Goal: Transaction & Acquisition: Obtain resource

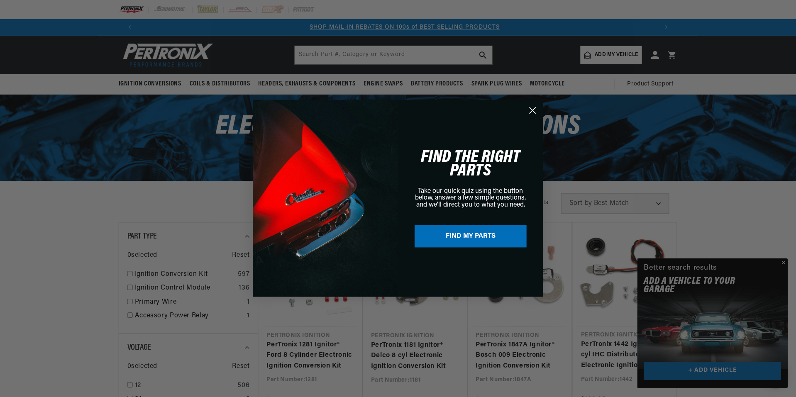
scroll to position [0, 518]
click at [535, 110] on circle "Close dialog" at bounding box center [533, 111] width 14 height 14
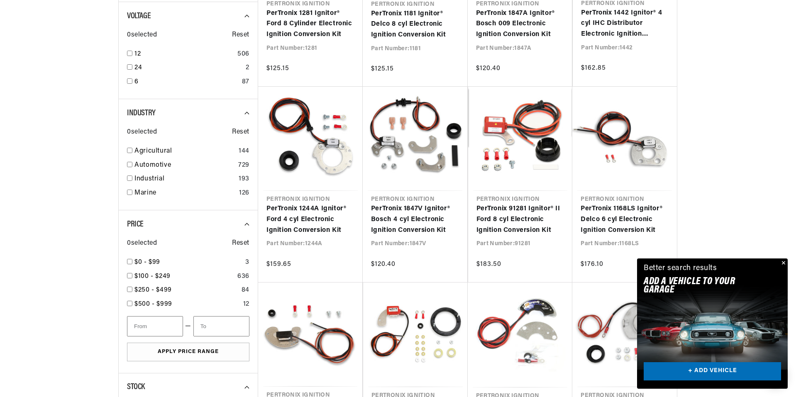
scroll to position [0, 1036]
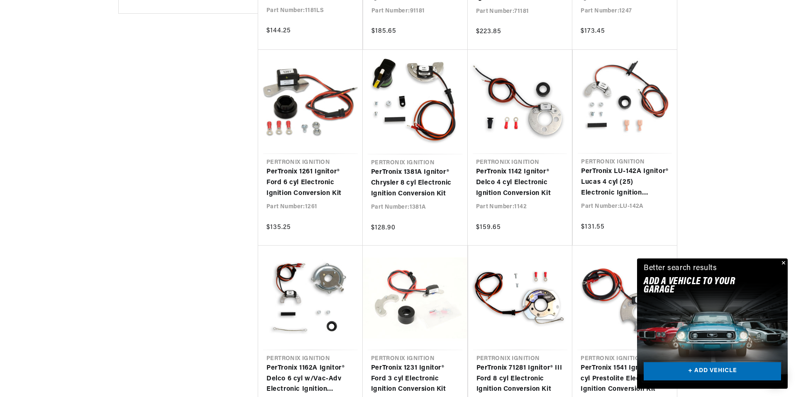
click at [707, 373] on link "+ ADD VEHICLE" at bounding box center [711, 371] width 137 height 19
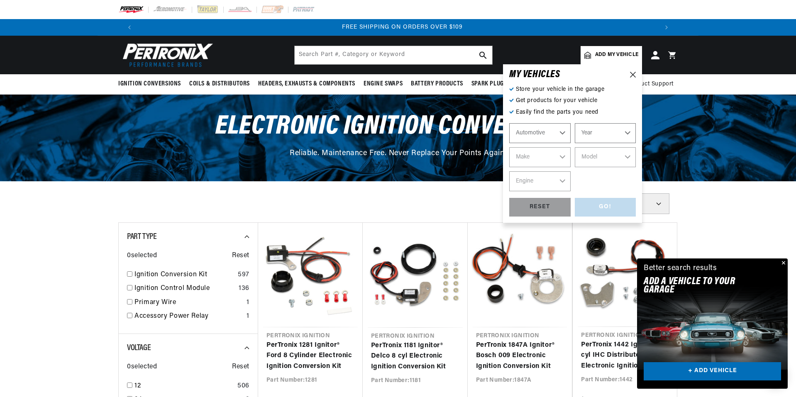
click at [626, 133] on select "Year 2022 2021 2020 2019 2018 2017 2016 2015 2014 2013 2012 2011 2010 2009 2008…" at bounding box center [605, 133] width 61 height 20
select select "1977"
click at [575, 123] on select "Year 2022 2021 2020 2019 2018 2017 2016 2015 2014 2013 2012 2011 2010 2009 2008…" at bounding box center [605, 133] width 61 height 20
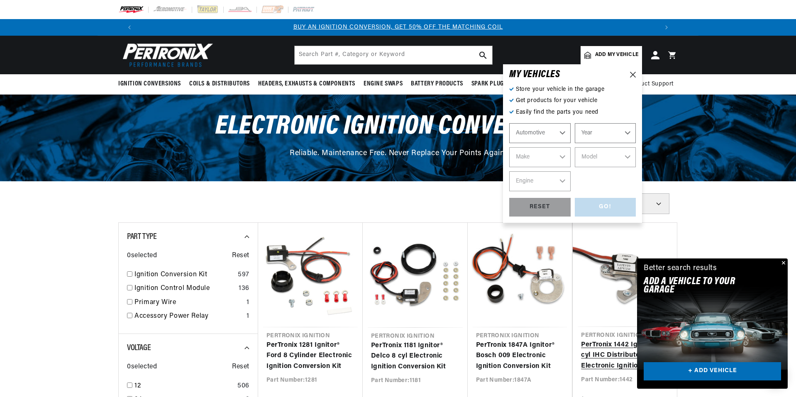
select select "1977"
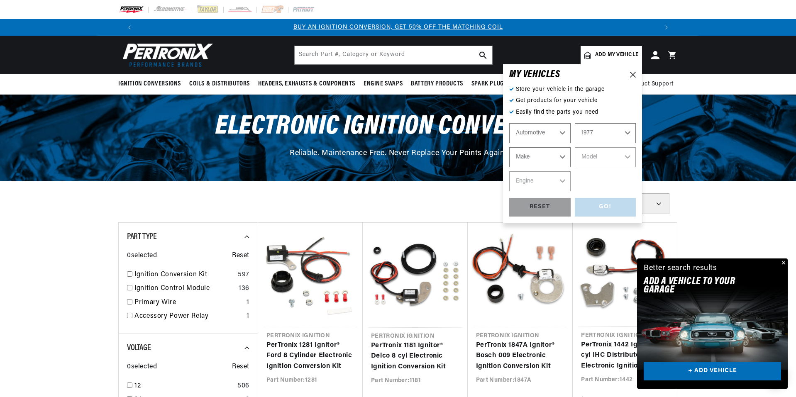
click at [561, 153] on select "Make Alfa Romeo American Motors Audi Avanti BMW Buick Cadillac Checker Chevrole…" at bounding box center [539, 157] width 61 height 20
select select "MG"
click at [509, 147] on select "Make Alfa Romeo American Motors Audi Avanti BMW Buick Cadillac Checker Chevrole…" at bounding box center [539, 157] width 61 height 20
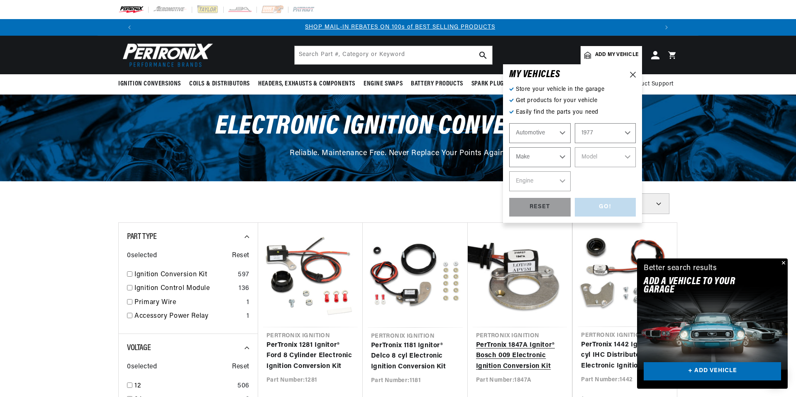
select select "MG"
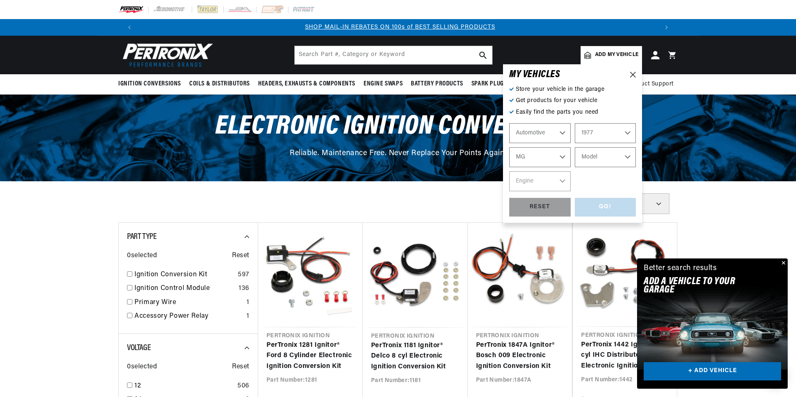
click at [626, 158] on select "Model MGB Midget" at bounding box center [605, 157] width 61 height 20
select select "MGB"
click at [575, 147] on select "Model MGB Midget" at bounding box center [605, 157] width 61 height 20
select select "MGB"
click at [562, 181] on select "Engine 1.8L" at bounding box center [539, 181] width 61 height 20
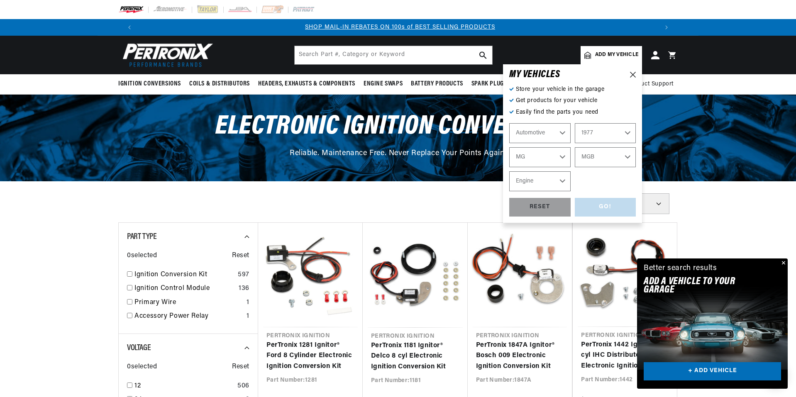
select select "1.8L"
click at [509, 171] on select "Engine 1.8L" at bounding box center [539, 181] width 61 height 20
select select "1.8L"
click at [600, 205] on div "GO!" at bounding box center [605, 207] width 61 height 19
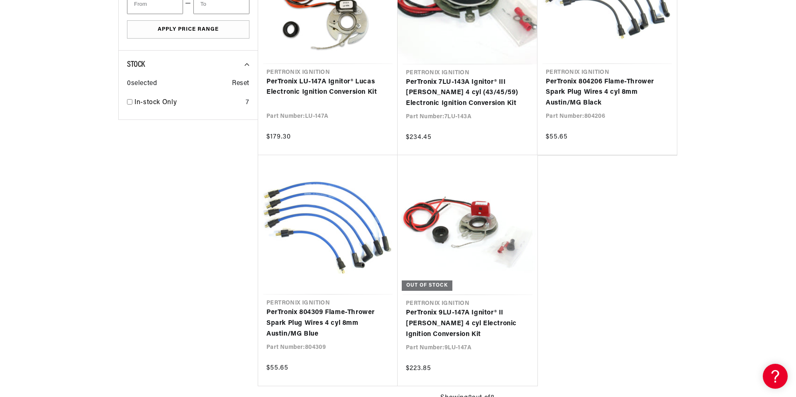
drag, startPoint x: 705, startPoint y: 297, endPoint x: 707, endPoint y: 293, distance: 4.6
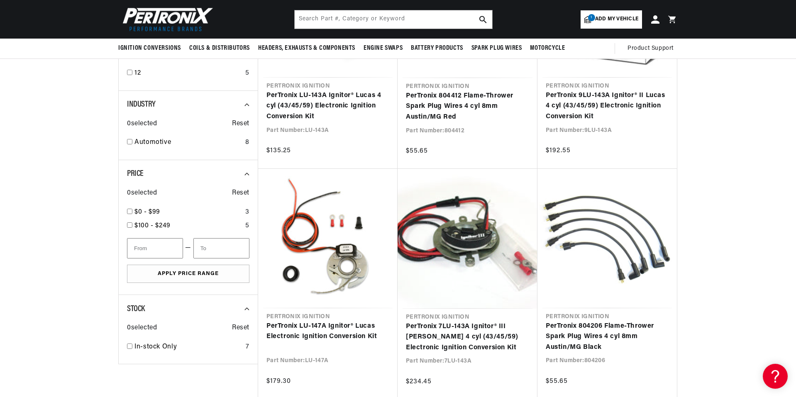
drag, startPoint x: 726, startPoint y: 271, endPoint x: 733, endPoint y: 261, distance: 12.1
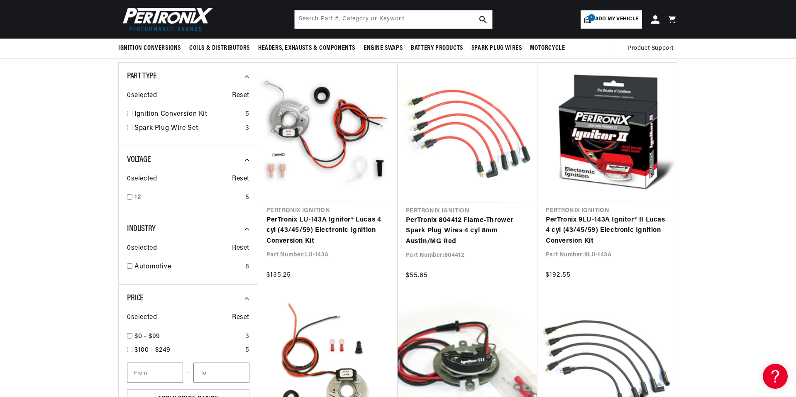
drag, startPoint x: 739, startPoint y: 257, endPoint x: 736, endPoint y: 261, distance: 5.3
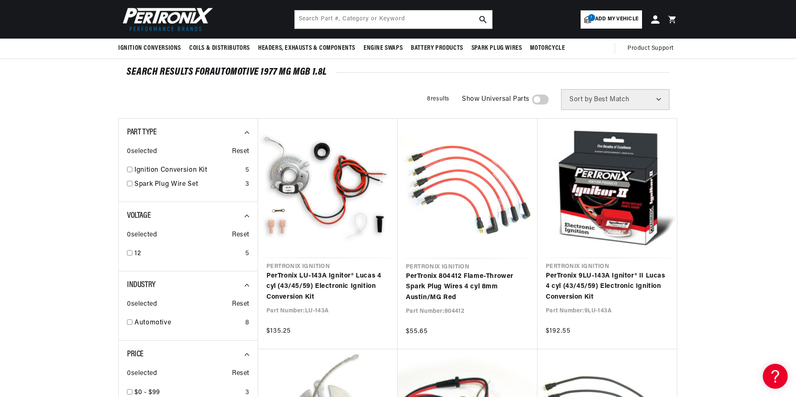
scroll to position [37, 0]
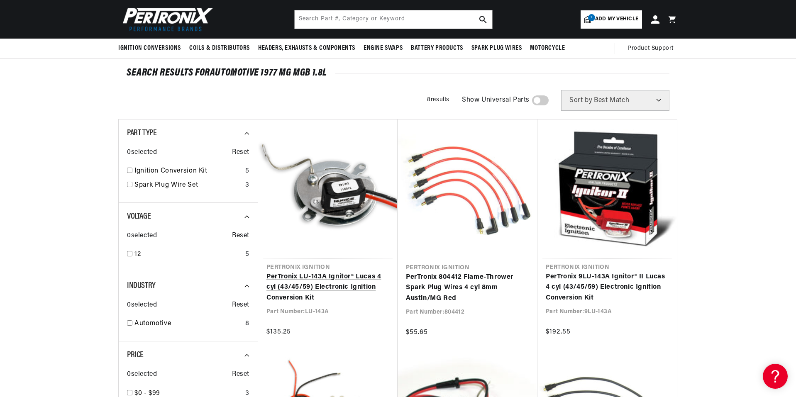
click at [325, 281] on link "PerTronix LU-143A Ignitor® Lucas 4 cyl (43/45/59) Electronic Ignition Conversio…" at bounding box center [327, 288] width 123 height 32
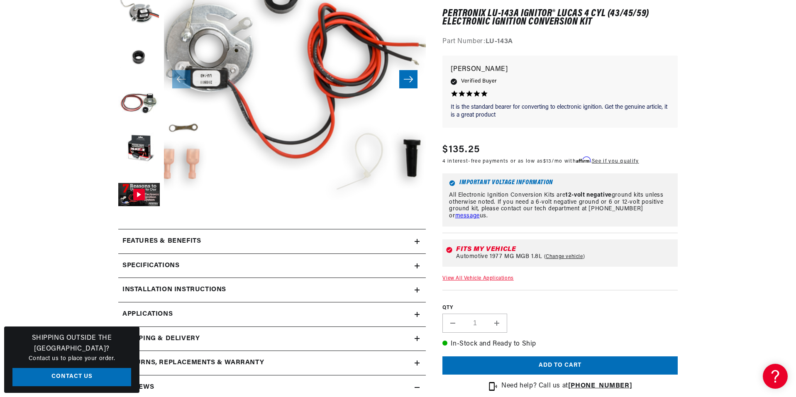
scroll to position [179, 0]
drag, startPoint x: 765, startPoint y: 259, endPoint x: 417, endPoint y: 290, distance: 349.8
click at [417, 290] on icon at bounding box center [416, 290] width 5 height 0
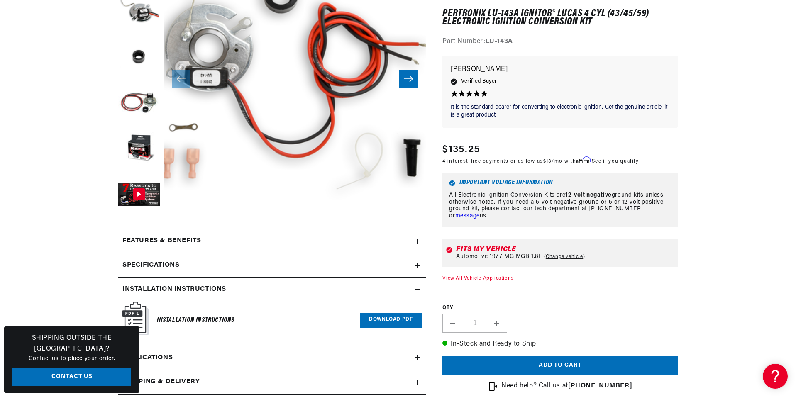
scroll to position [0, 518]
click at [391, 319] on link "Download PDF" at bounding box center [391, 320] width 62 height 15
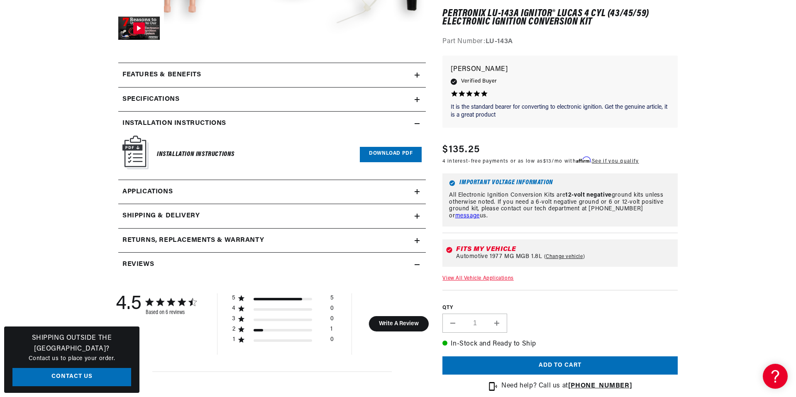
scroll to position [0, 0]
drag, startPoint x: 729, startPoint y: 147, endPoint x: 736, endPoint y: 73, distance: 74.6
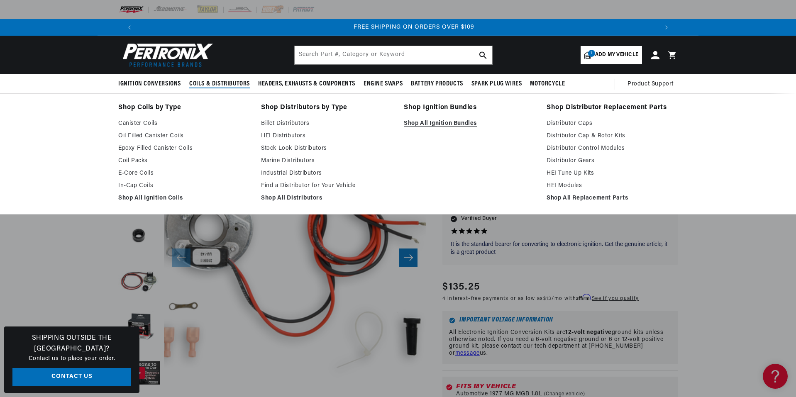
scroll to position [0, 1036]
click at [175, 134] on link "Oil Filled Canister Coils" at bounding box center [183, 136] width 131 height 10
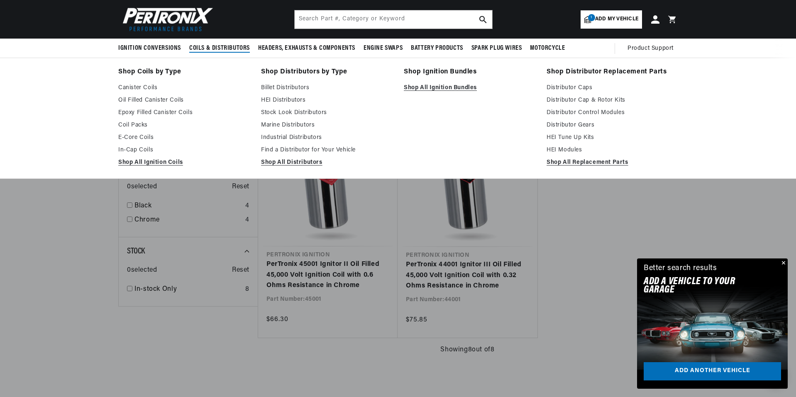
scroll to position [0, 1036]
click at [153, 86] on link "Canister Coils" at bounding box center [183, 88] width 131 height 10
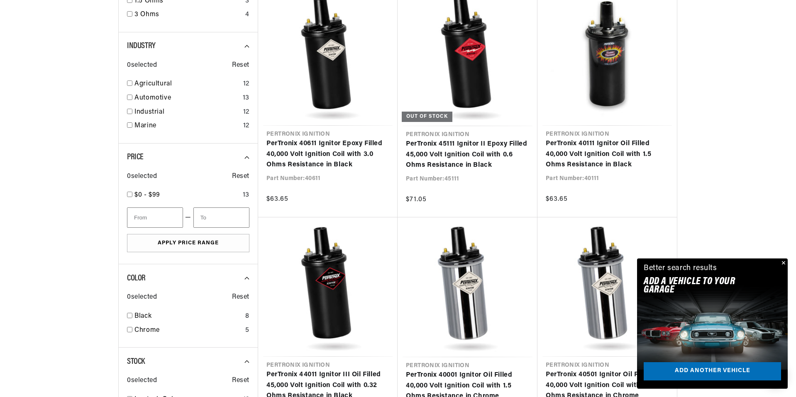
scroll to position [0, 1036]
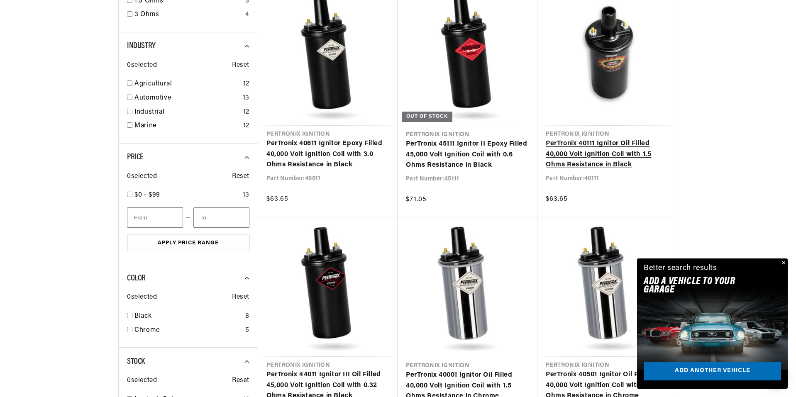
click at [604, 151] on link "PerTronix 40111 Ignitor Oil Filled 40,000 Volt Ignition Coil with 1.5 Ohms Resi…" at bounding box center [607, 155] width 123 height 32
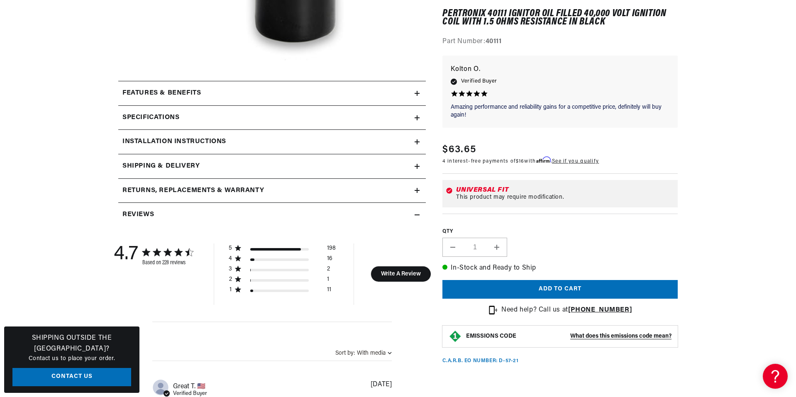
scroll to position [327, 0]
click at [415, 140] on icon at bounding box center [416, 141] width 5 height 5
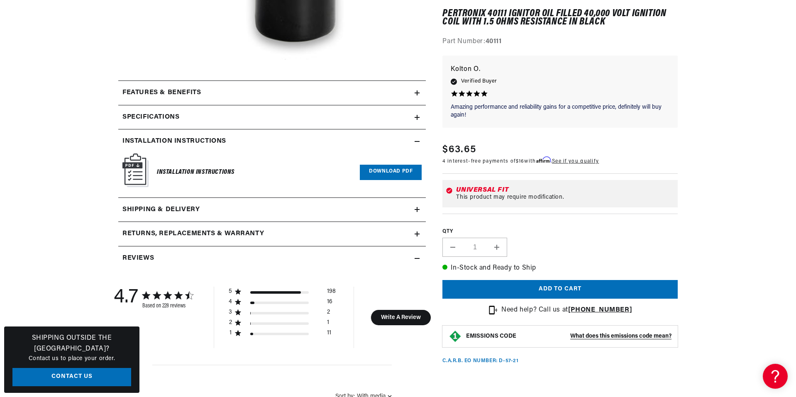
scroll to position [0, 1036]
click at [380, 170] on link "Download PDF" at bounding box center [391, 172] width 62 height 15
